Goal: Task Accomplishment & Management: Manage account settings

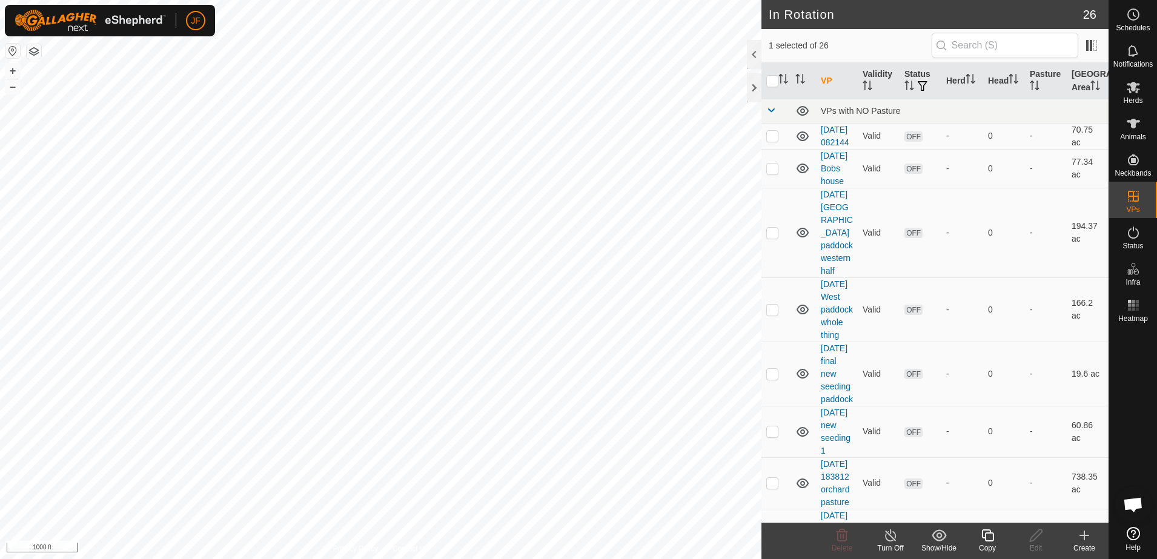
checkbox input "false"
click at [835, 542] on icon at bounding box center [842, 535] width 15 height 15
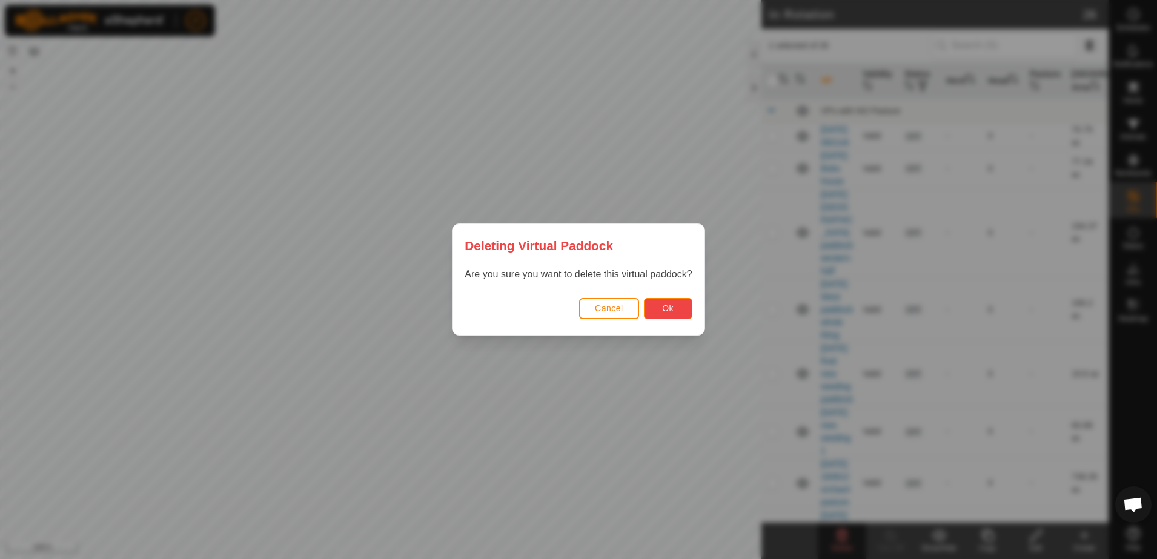
click at [666, 308] on span "Ok" at bounding box center [668, 309] width 12 height 10
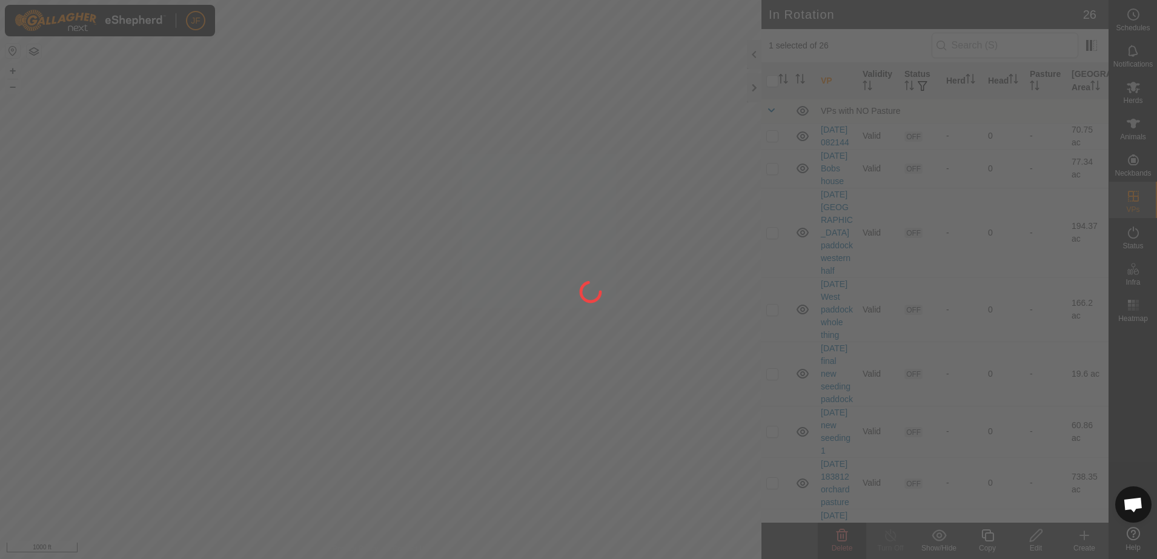
checkbox input "false"
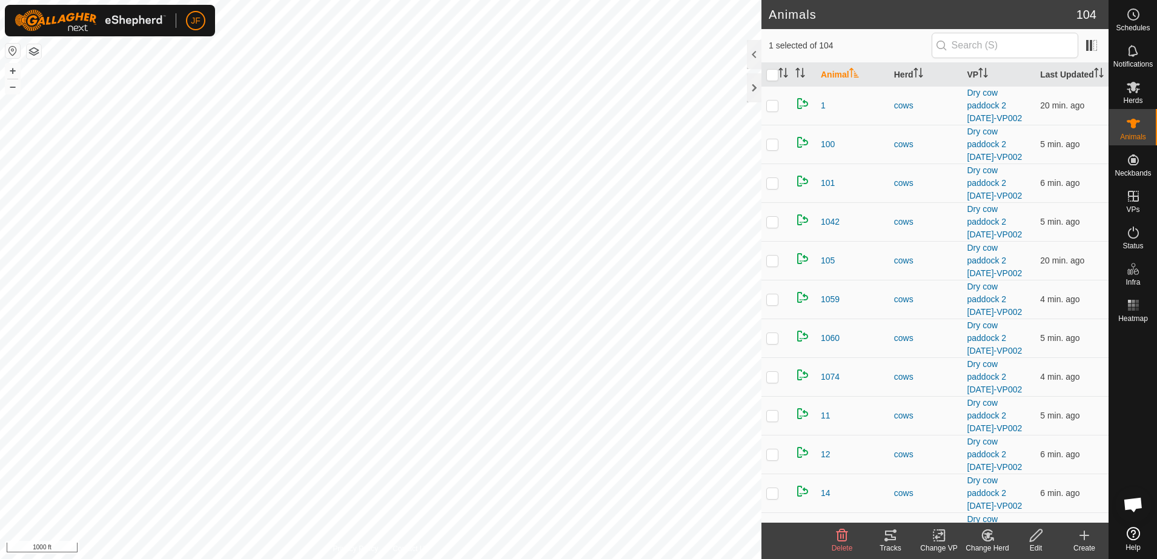
click at [895, 531] on icon at bounding box center [890, 536] width 11 height 10
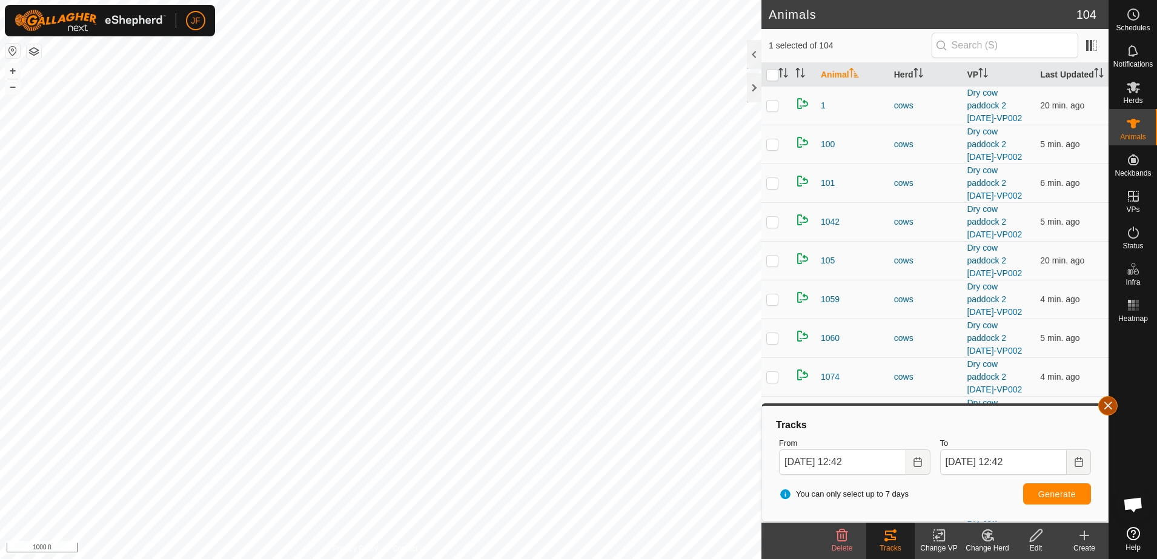
click at [1111, 404] on button "button" at bounding box center [1107, 405] width 19 height 19
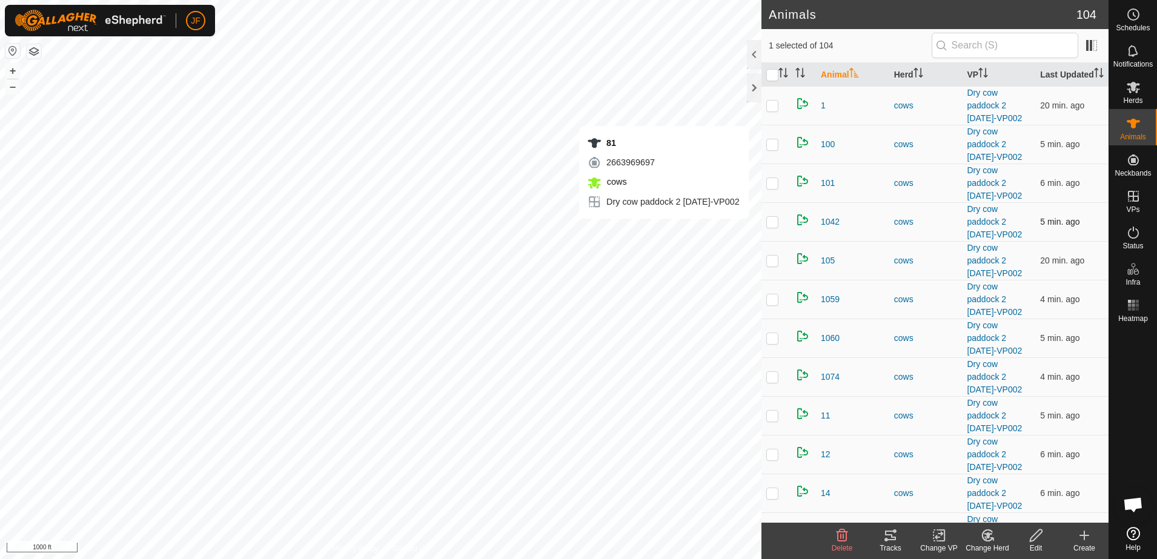
checkbox input "false"
checkbox input "true"
click at [892, 535] on icon at bounding box center [890, 536] width 11 height 10
